Goal: Transaction & Acquisition: Download file/media

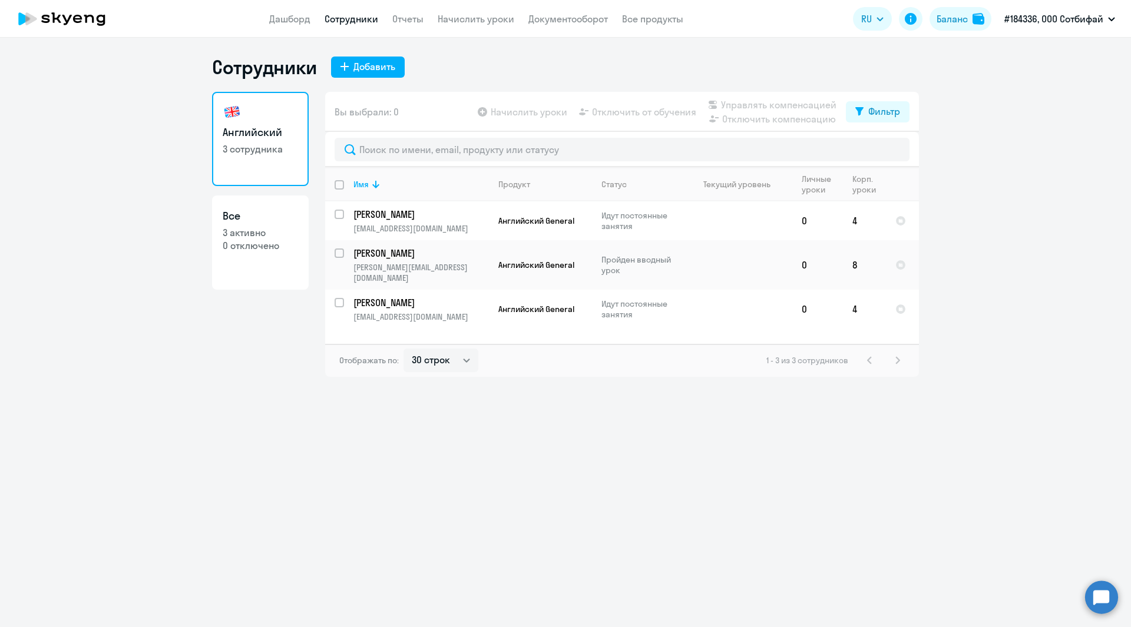
select select "30"
click at [549, 18] on link "Документооборот" at bounding box center [568, 19] width 80 height 12
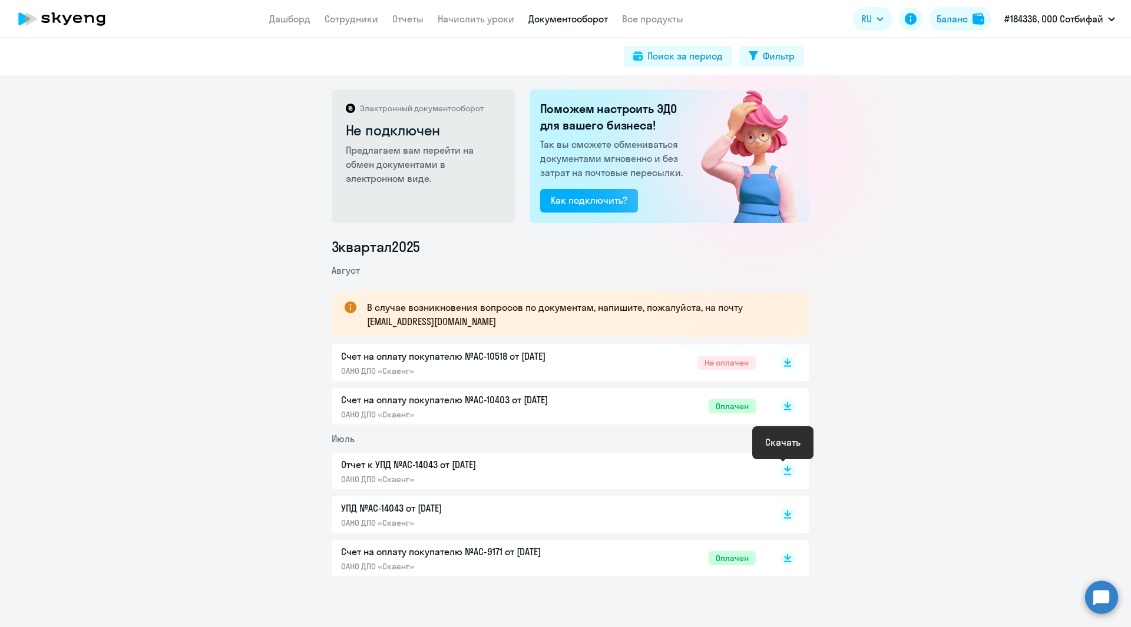
click at [784, 470] on icon at bounding box center [787, 469] width 7 height 6
